Goal: Information Seeking & Learning: Learn about a topic

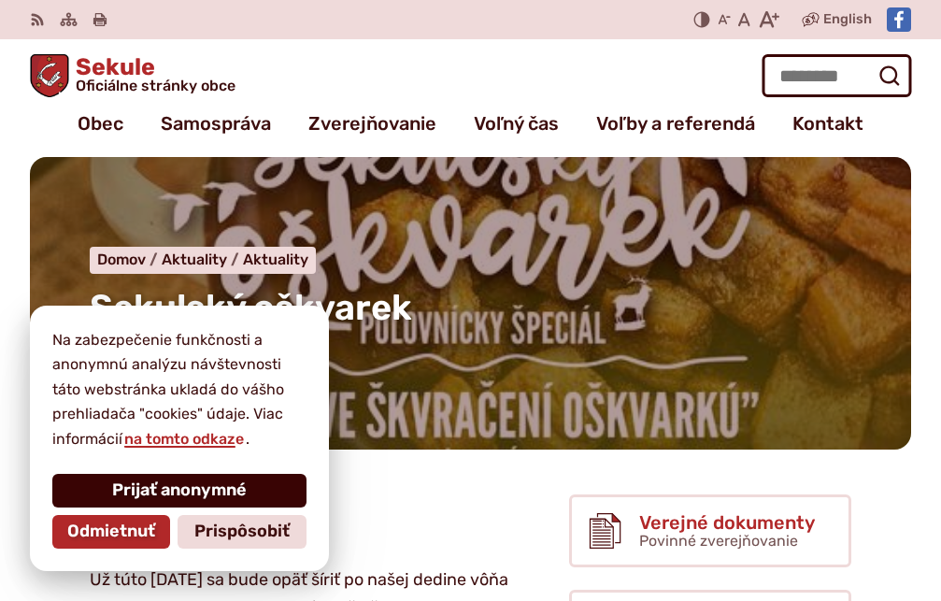
click at [190, 492] on span "Prijať anonymné" at bounding box center [179, 490] width 135 height 21
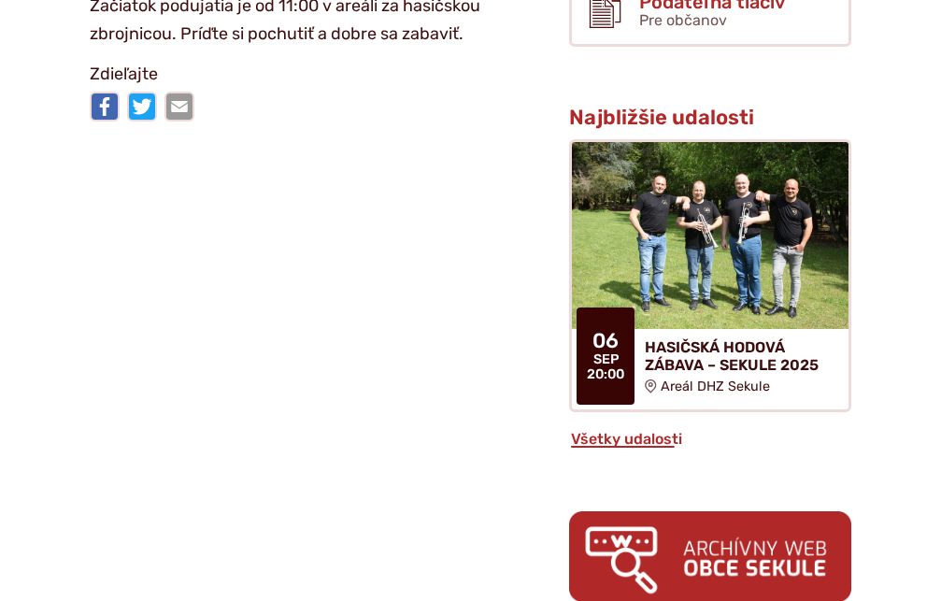
scroll to position [934, 0]
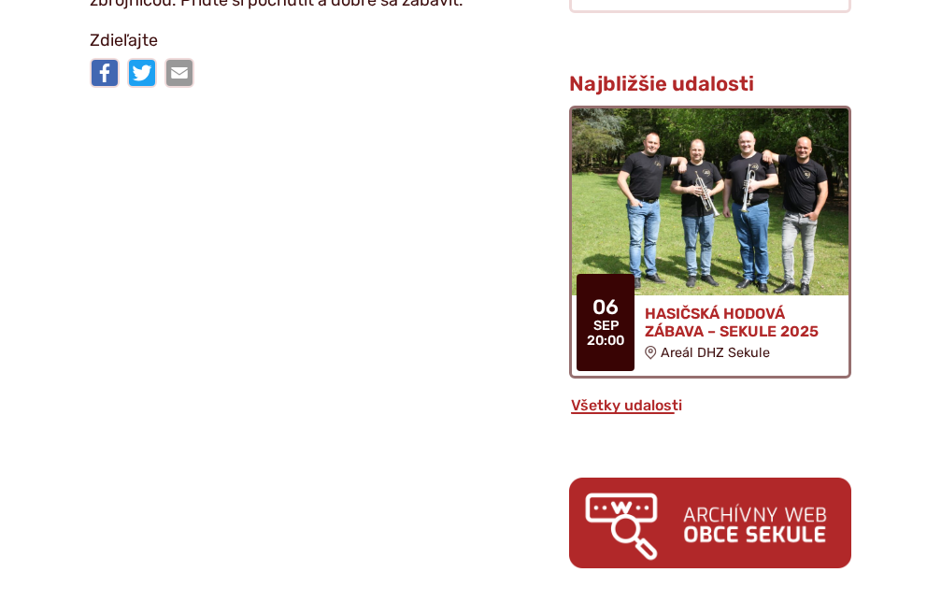
click at [789, 322] on h4 "HASIČSKÁ HODOVÁ ZÁBAVA – SEKULE 2025" at bounding box center [739, 322] width 189 height 35
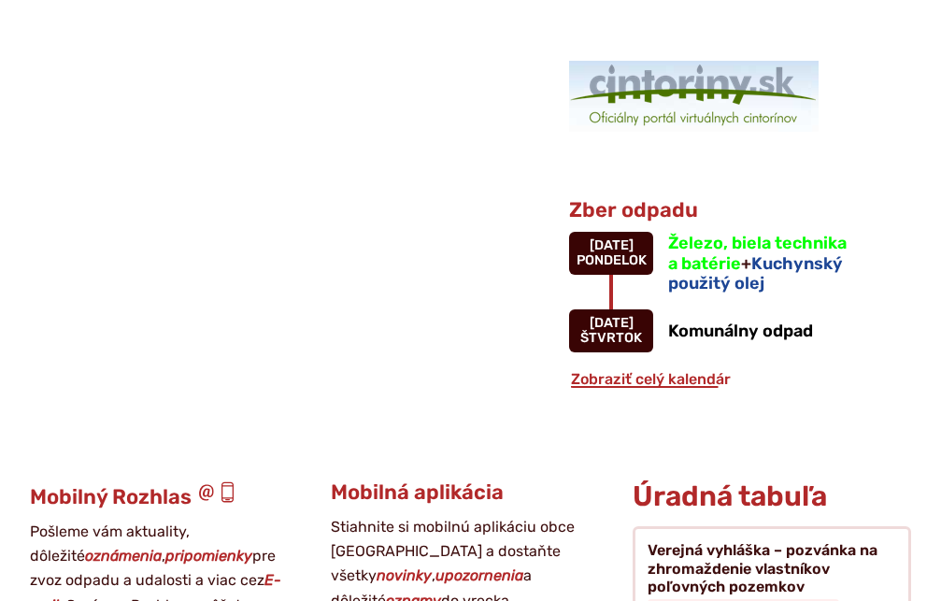
scroll to position [1868, 0]
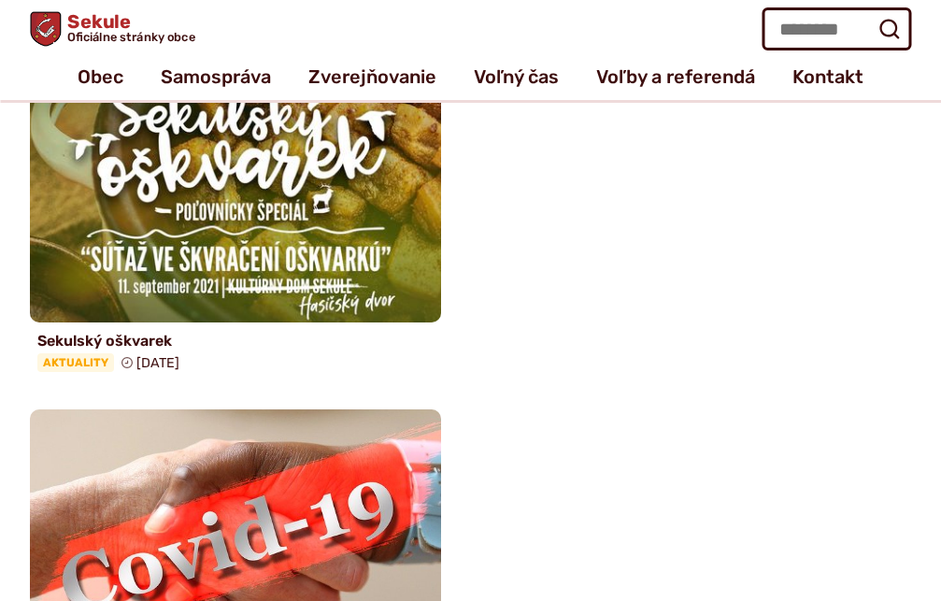
scroll to position [2989, 0]
